Goal: Transaction & Acquisition: Purchase product/service

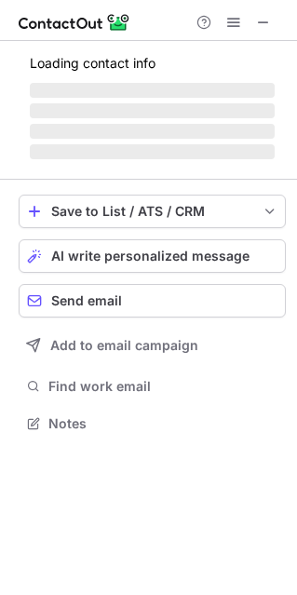
scroll to position [451, 297]
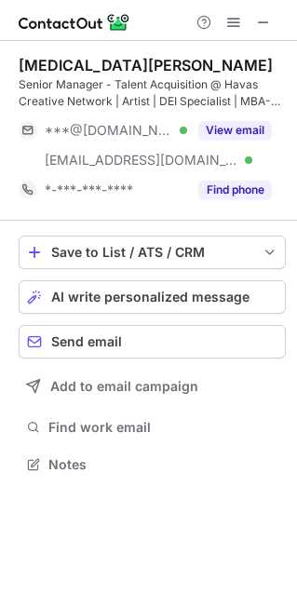
click at [63, 192] on span "*-***-***-****" at bounding box center [89, 190] width 88 height 17
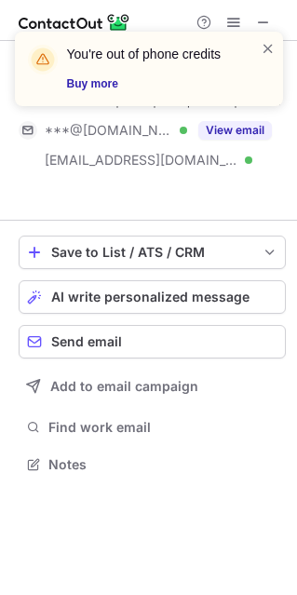
click at [259, 45] on div "You're out of phone credits Buy more" at bounding box center [141, 69] width 238 height 60
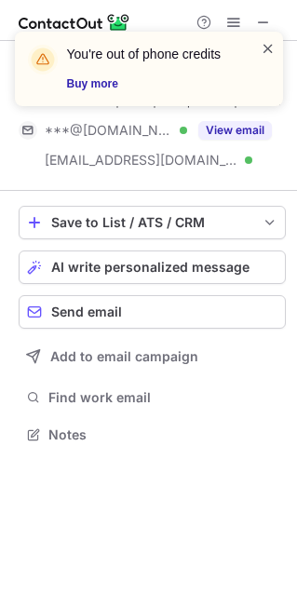
click at [271, 47] on span at bounding box center [268, 48] width 15 height 19
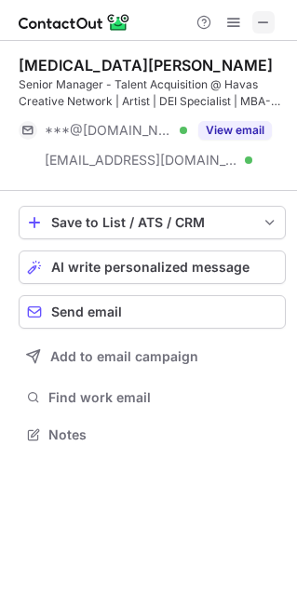
click at [263, 21] on span at bounding box center [263, 22] width 15 height 15
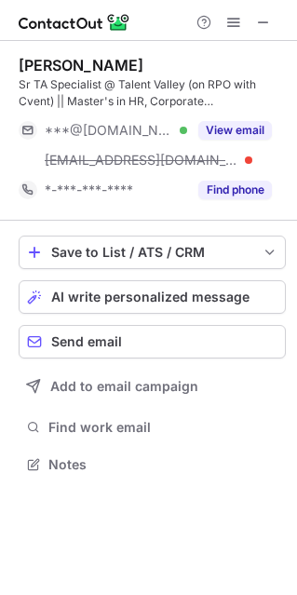
scroll to position [451, 297]
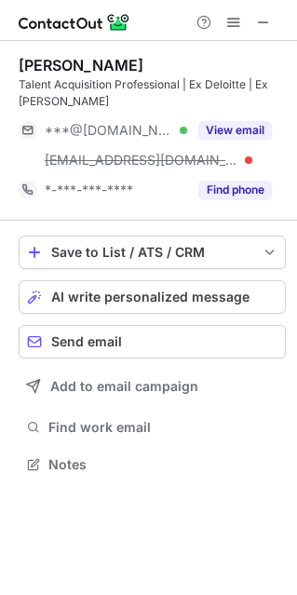
scroll to position [451, 297]
